Goal: Find contact information: Find contact information

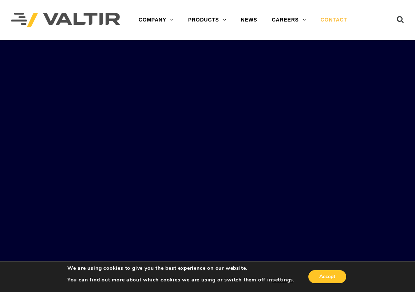
click at [334, 18] on link "CONTACT" at bounding box center [333, 20] width 41 height 15
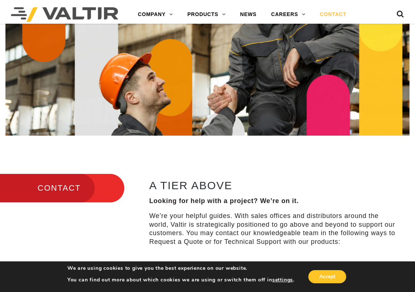
scroll to position [218, 0]
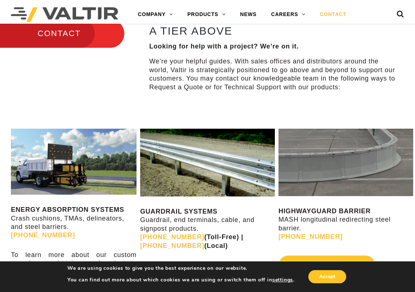
click at [334, 12] on link "CONTACT" at bounding box center [333, 14] width 41 height 15
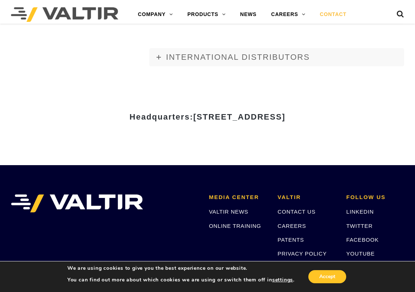
scroll to position [874, 0]
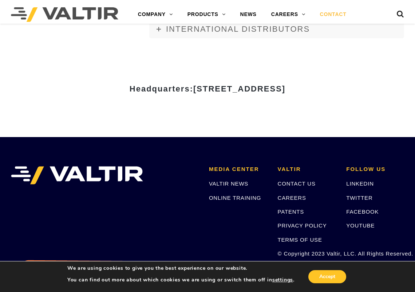
click at [198, 111] on div "Headquarters: 15601 Dallas Parkway, Suite 525 | Addison, TX 75001" at bounding box center [207, 91] width 364 height 91
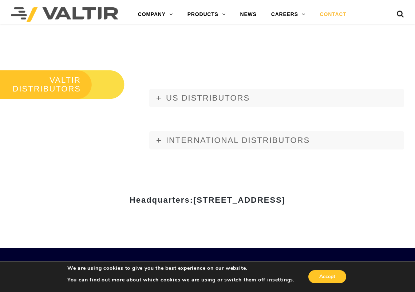
scroll to position [764, 0]
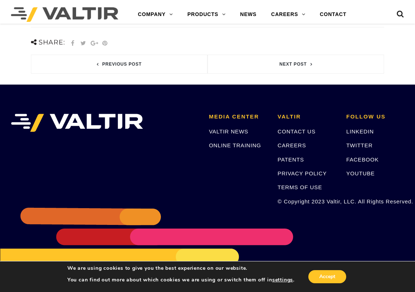
scroll to position [456, 0]
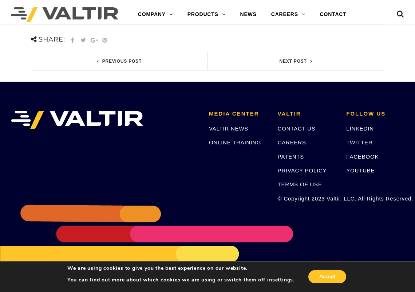
click at [293, 125] on link "CONTACT US" at bounding box center [297, 128] width 38 height 6
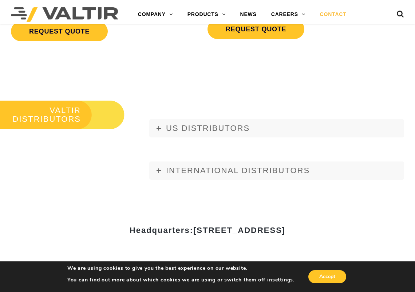
scroll to position [764, 0]
